Goal: Navigation & Orientation: Find specific page/section

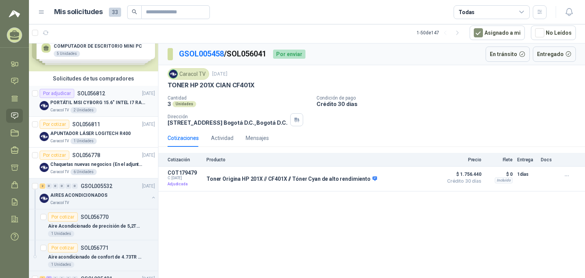
scroll to position [30, 0]
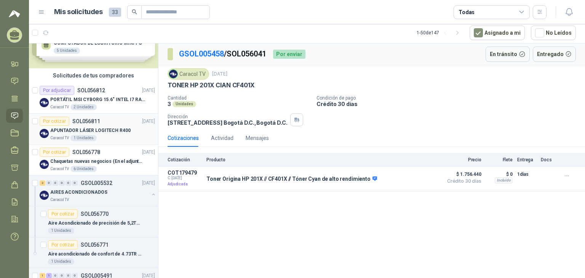
click at [115, 123] on div "Por cotizar SOL056811 [DATE]" at bounding box center [97, 121] width 115 height 9
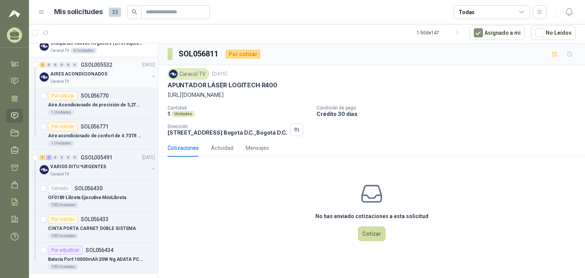
scroll to position [152, 0]
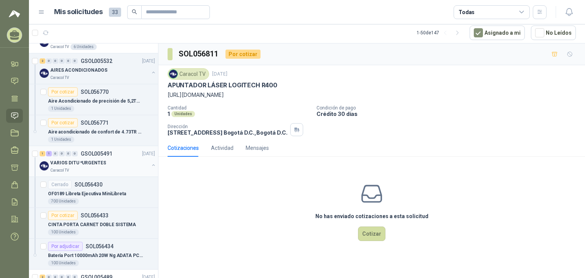
click at [104, 163] on div "VARIOS DITU *URGENTES" at bounding box center [99, 162] width 99 height 9
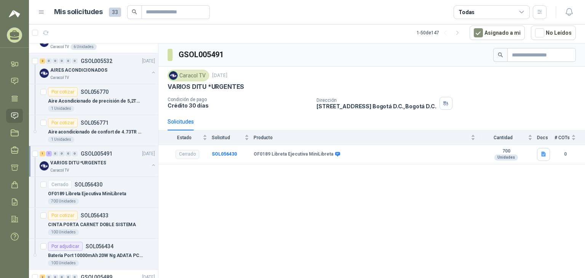
click at [75, 160] on p "VARIOS DITU *URGENTES" at bounding box center [78, 162] width 56 height 7
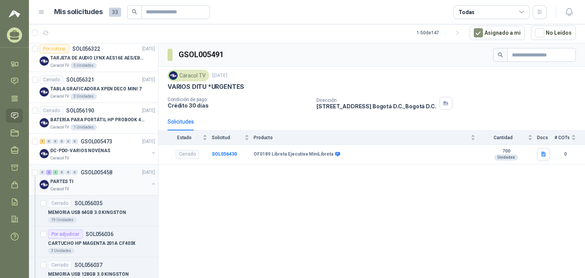
scroll to position [366, 0]
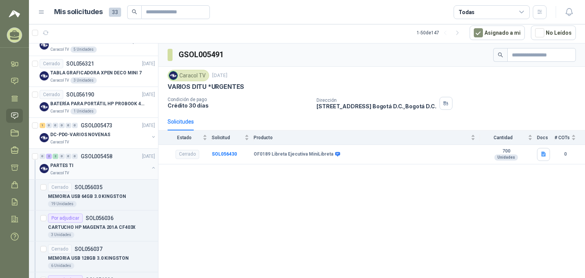
click at [96, 167] on div "PARTES TI" at bounding box center [99, 165] width 99 height 9
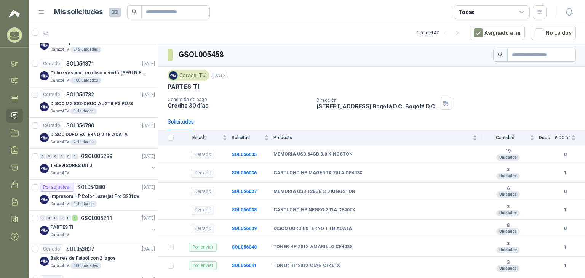
scroll to position [1077, 0]
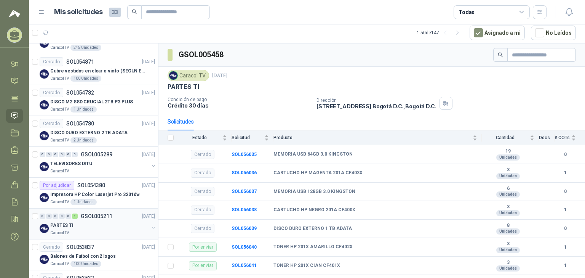
click at [88, 215] on p "GSOL005211" at bounding box center [97, 215] width 32 height 5
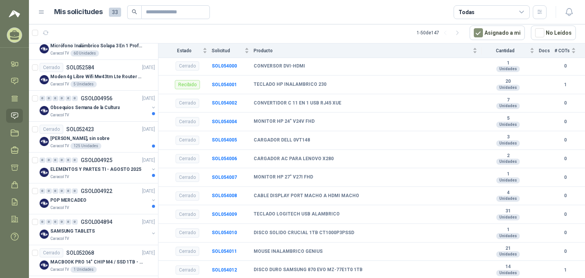
scroll to position [1661, 0]
